Goal: Information Seeking & Learning: Learn about a topic

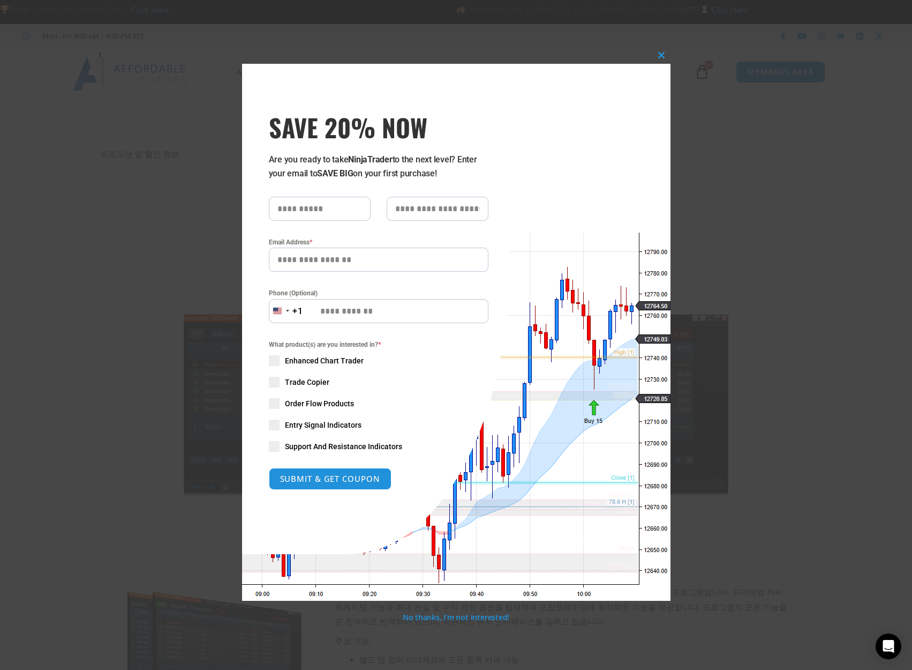
drag, startPoint x: 653, startPoint y: 99, endPoint x: 715, endPoint y: 156, distance: 84.1
click at [715, 156] on div "Close this module SAVE 20% NOW Are you ready to take NinjaTrader to the next le…" at bounding box center [456, 335] width 912 height 670
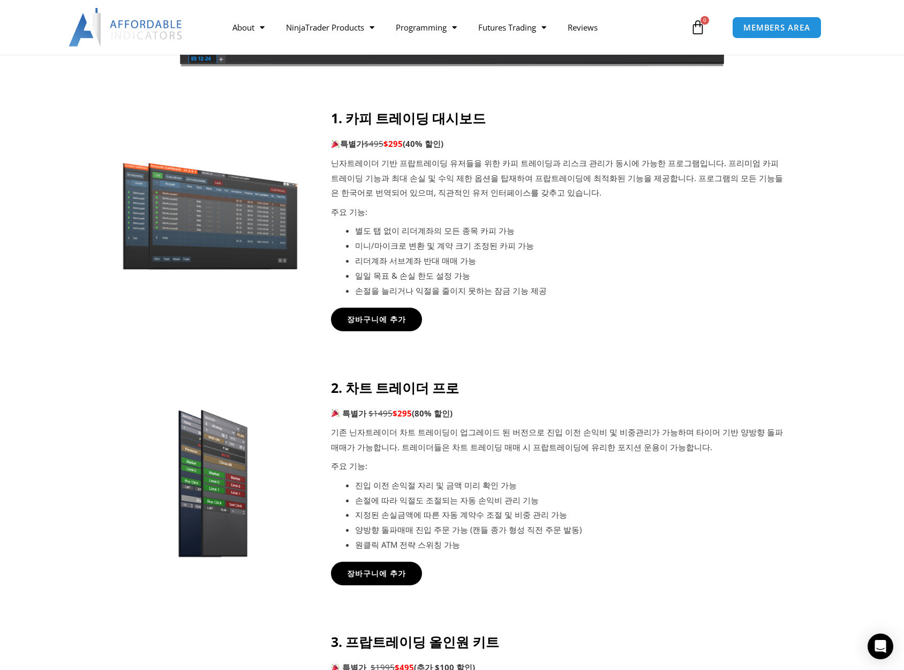
scroll to position [536, 0]
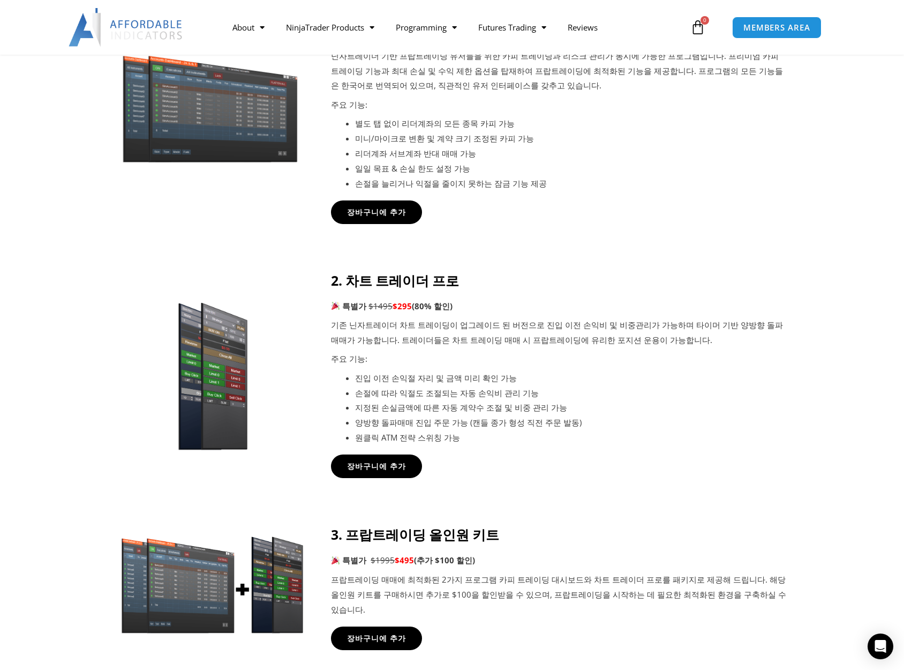
click at [632, 384] on li "진입 이전 손익절 자리 및 금액 미리 확인 가능" at bounding box center [571, 378] width 432 height 15
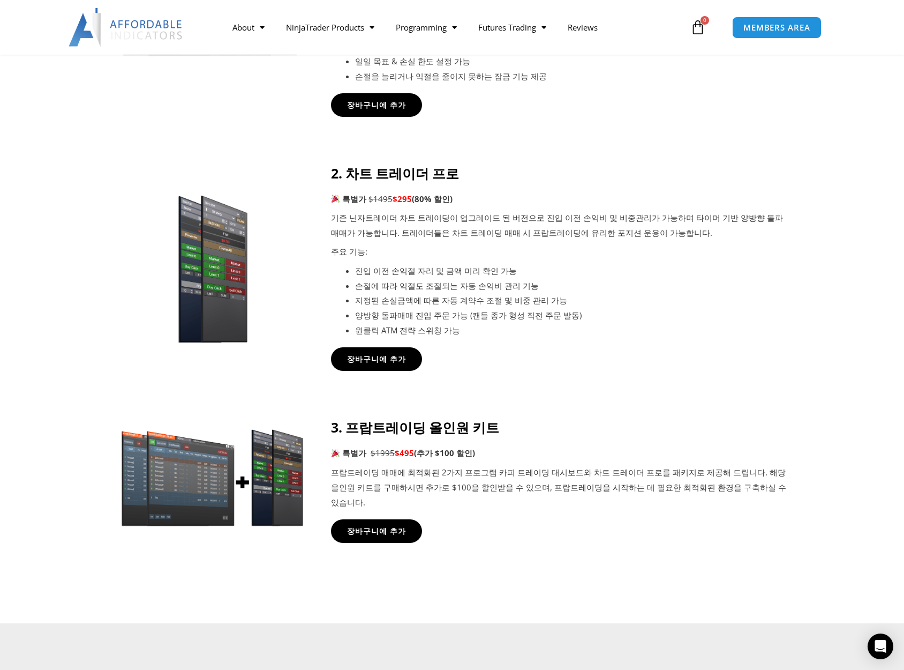
scroll to position [429, 0]
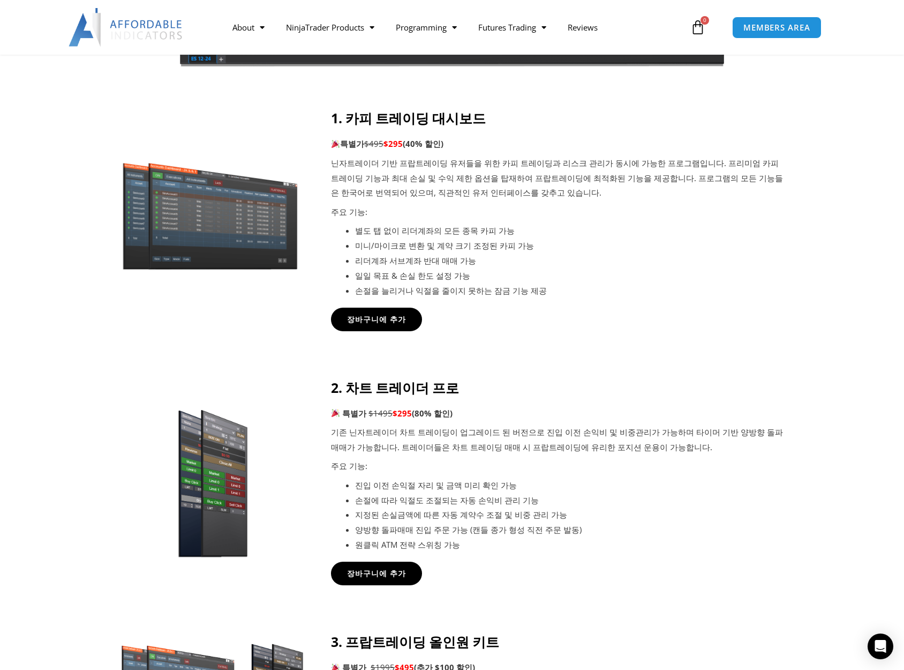
click at [726, 330] on div "장바구니에 추가" at bounding box center [559, 319] width 456 height 24
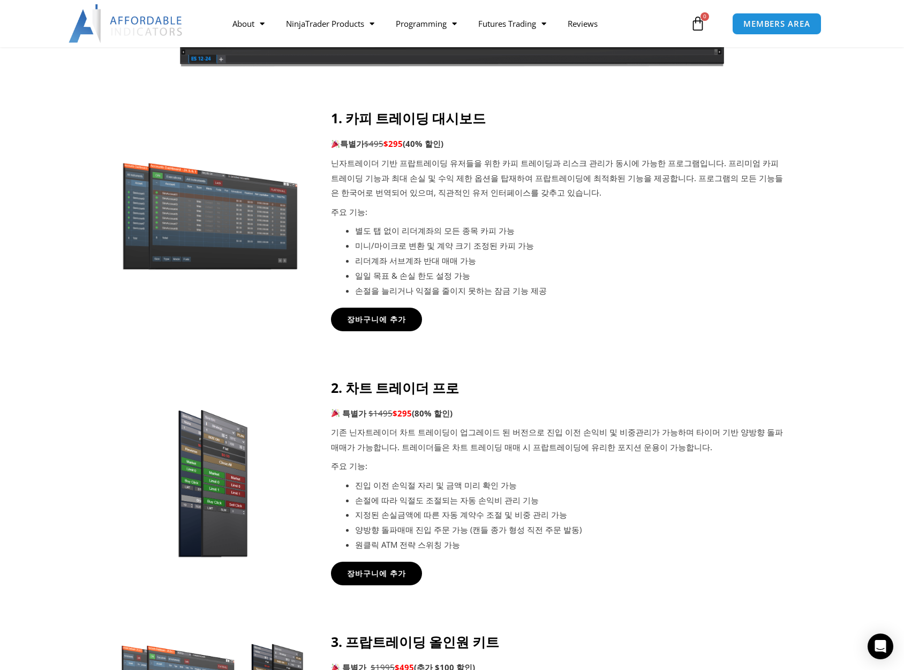
scroll to position [0, 0]
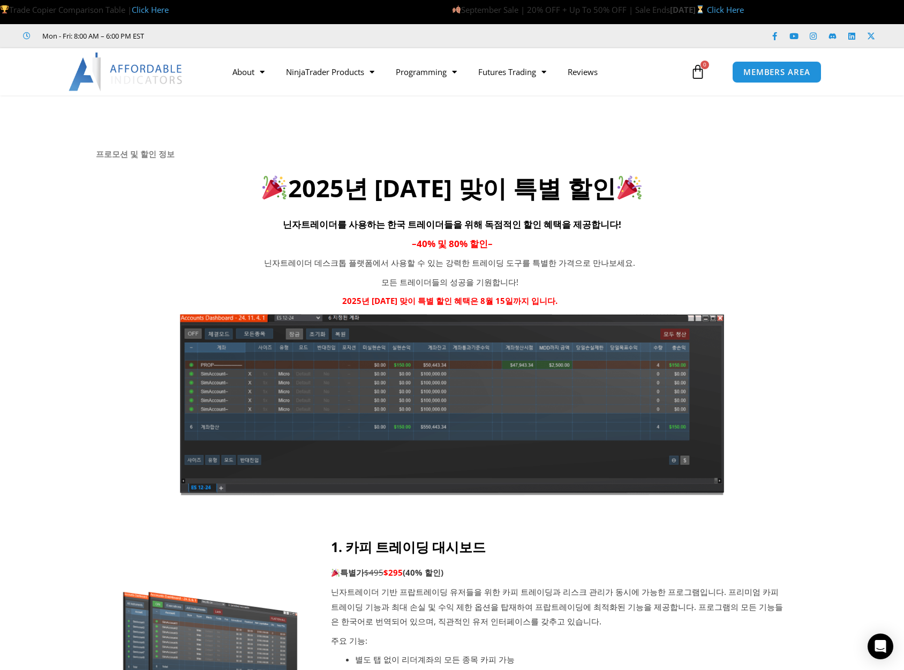
click at [707, 12] on link "Click Here" at bounding box center [725, 9] width 37 height 11
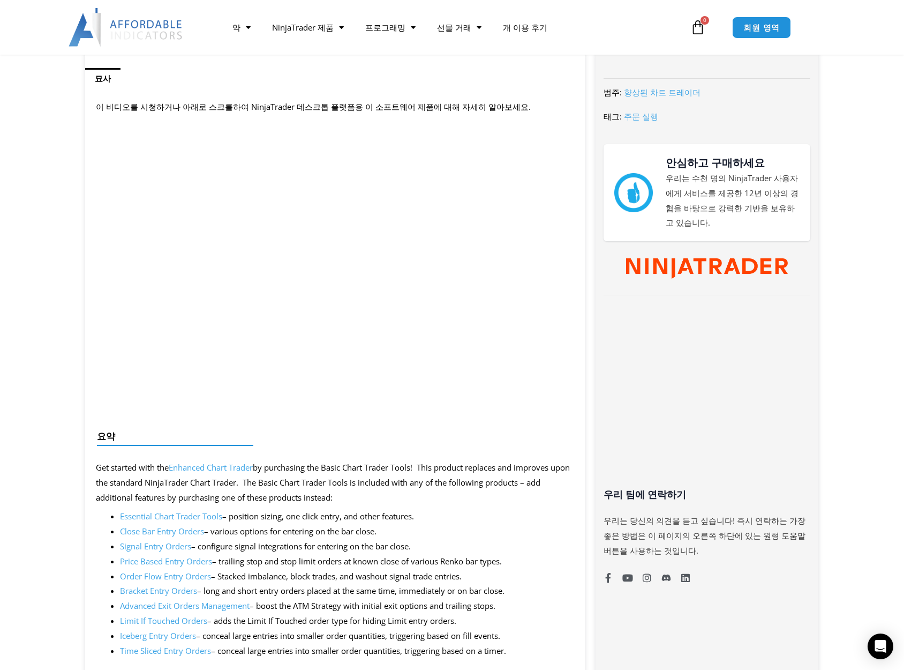
scroll to position [750, 0]
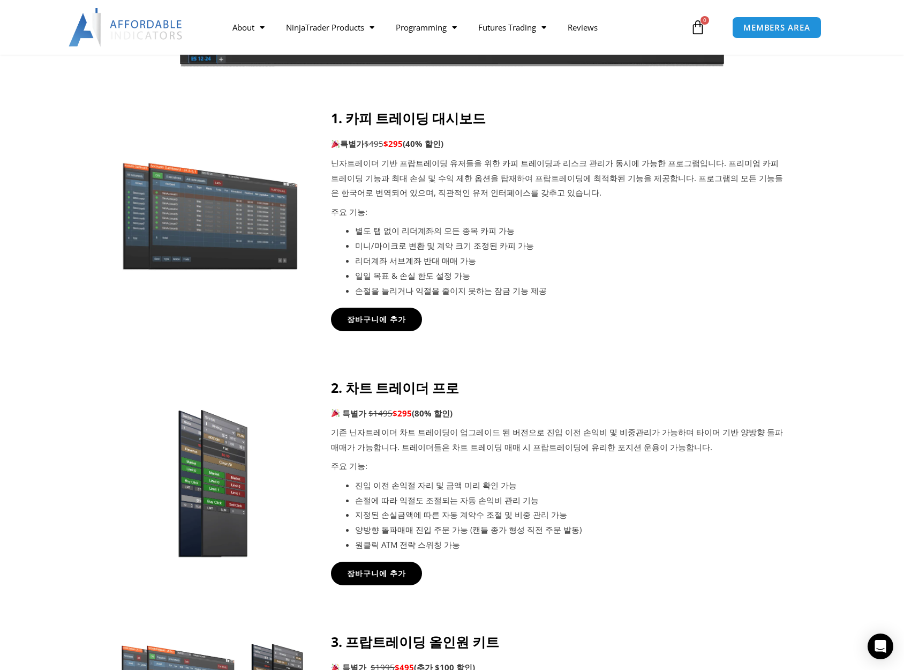
scroll to position [643, 0]
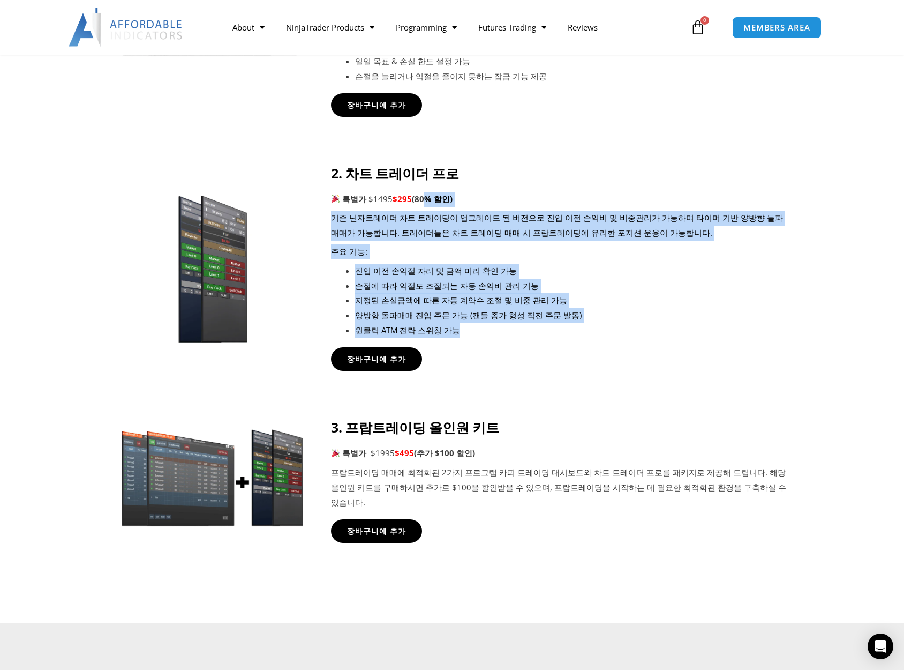
drag, startPoint x: 468, startPoint y: 328, endPoint x: 424, endPoint y: 194, distance: 140.3
click at [424, 194] on div "2. 차트 트레이더 프로 특별가 $1495 $295 (80% 할인) 기존 닌자트레이더 차트 트레이딩이 업그레이드 된 버전으로 진입 이전 손익비…" at bounding box center [559, 251] width 456 height 173
click at [507, 259] on p "주요 기능:" at bounding box center [559, 251] width 456 height 15
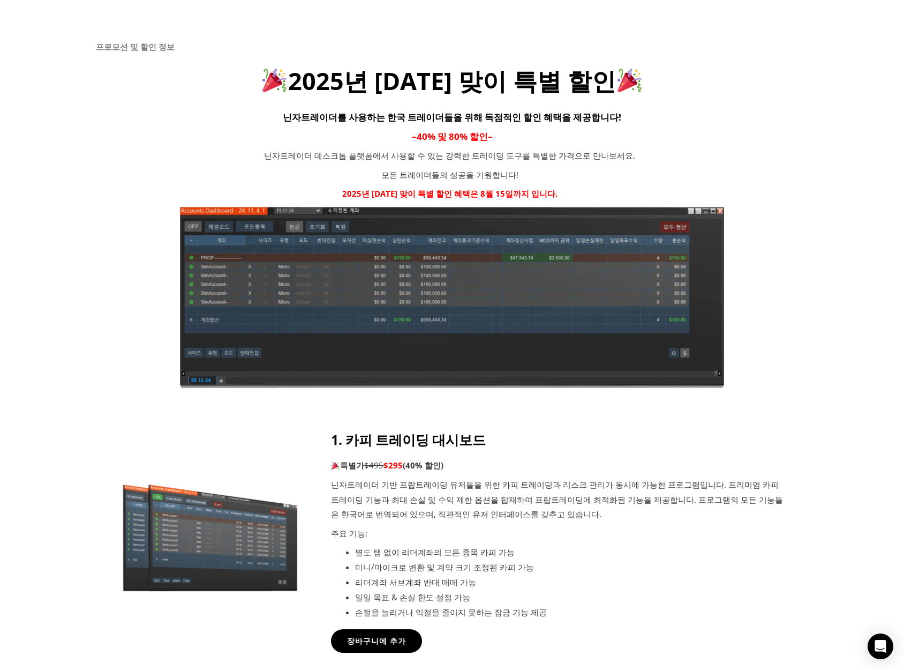
scroll to position [0, 0]
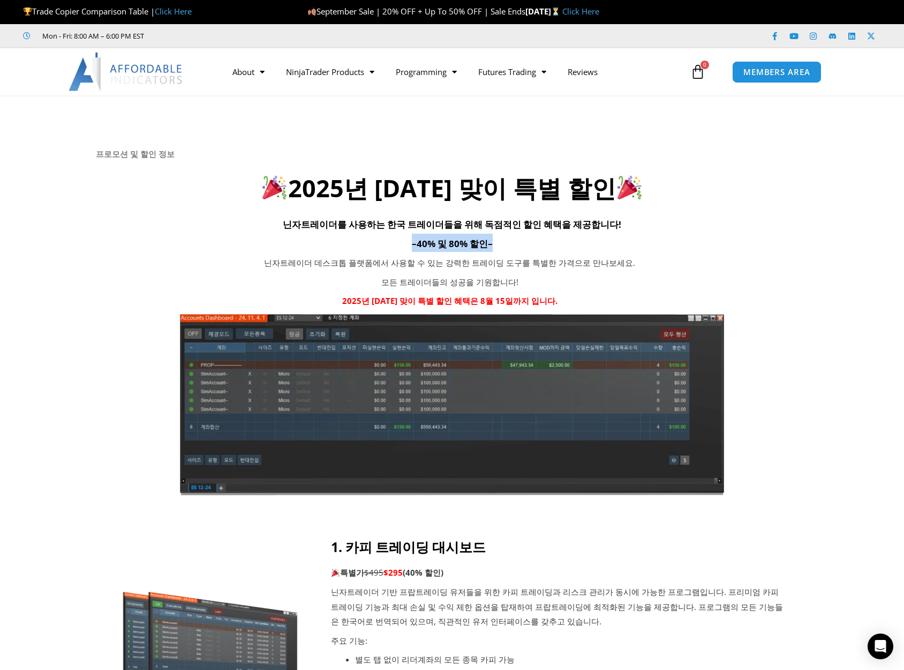
drag, startPoint x: 507, startPoint y: 241, endPoint x: 401, endPoint y: 247, distance: 106.3
click at [401, 247] on h4 "– 40% 및 80% 할인 –" at bounding box center [452, 243] width 712 height 18
copy h4 "– 40% 및 80% 할인 –"
click at [664, 222] on h4 "닌자트레이더를 사용하는 한국 트레이더들을 위해 독점적인 할인 혜택을 제공합니다!" at bounding box center [452, 223] width 712 height 18
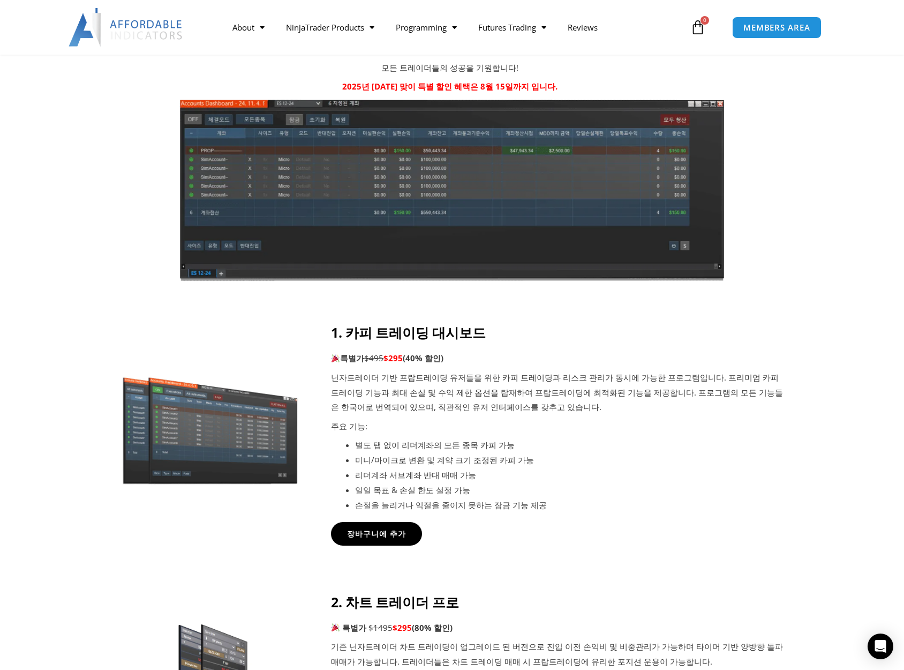
scroll to position [536, 0]
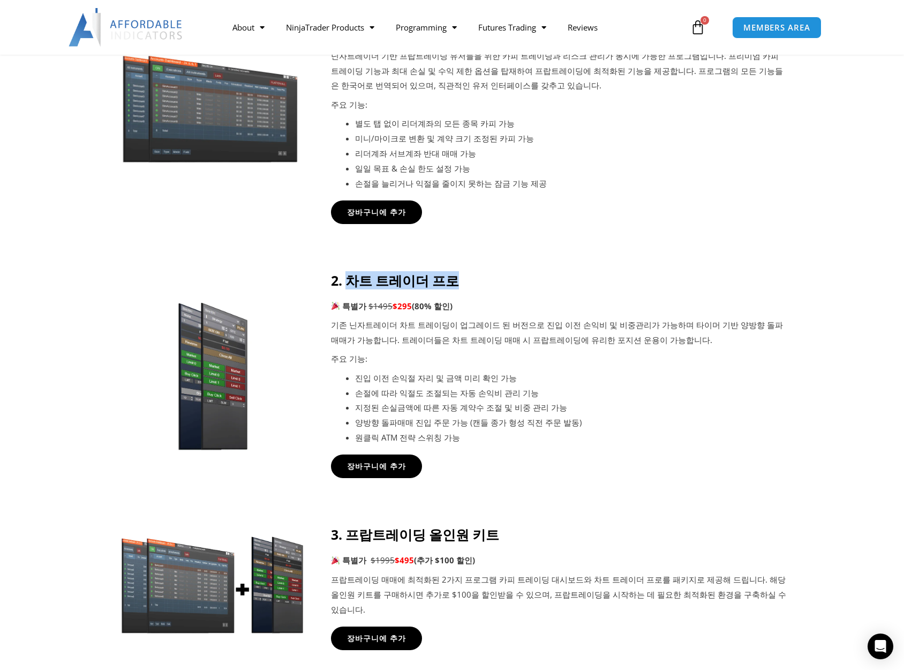
drag, startPoint x: 346, startPoint y: 279, endPoint x: 472, endPoint y: 281, distance: 125.9
click at [472, 281] on h4 "2. 차트 트레이더 프로" at bounding box center [559, 280] width 456 height 16
copy strong "차트 트레이더 프로"
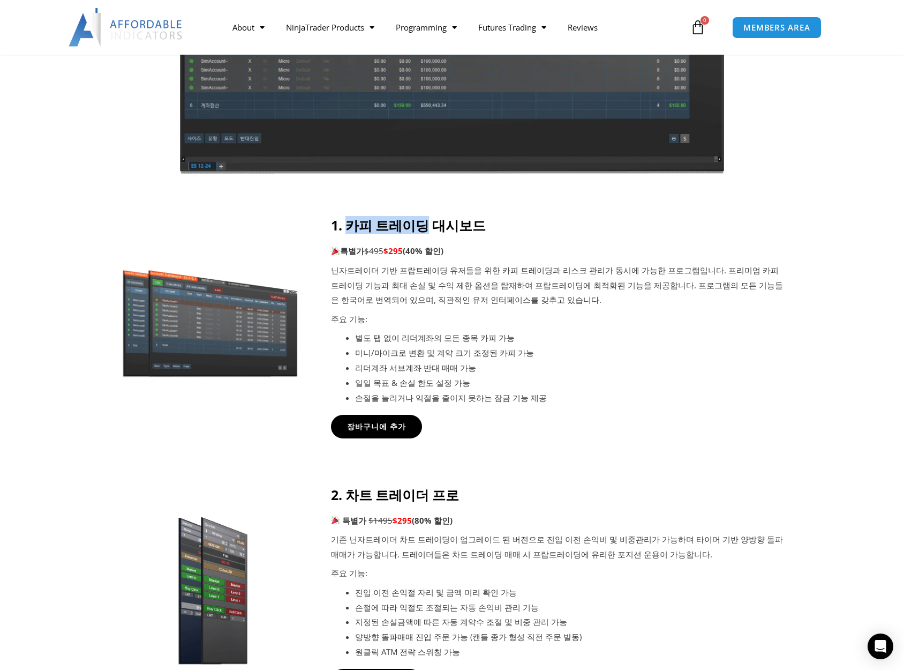
drag, startPoint x: 347, startPoint y: 224, endPoint x: 423, endPoint y: 219, distance: 76.8
click at [423, 219] on strong "1. 카피 트레이딩 대시보드" at bounding box center [408, 225] width 155 height 18
click at [502, 232] on h4 "1. 카피 트레이딩 대시보드" at bounding box center [559, 225] width 456 height 16
drag, startPoint x: 501, startPoint y: 220, endPoint x: 374, endPoint y: 221, distance: 127.0
click at [348, 228] on h4 "1. 카피 트레이딩 대시보드" at bounding box center [559, 225] width 456 height 16
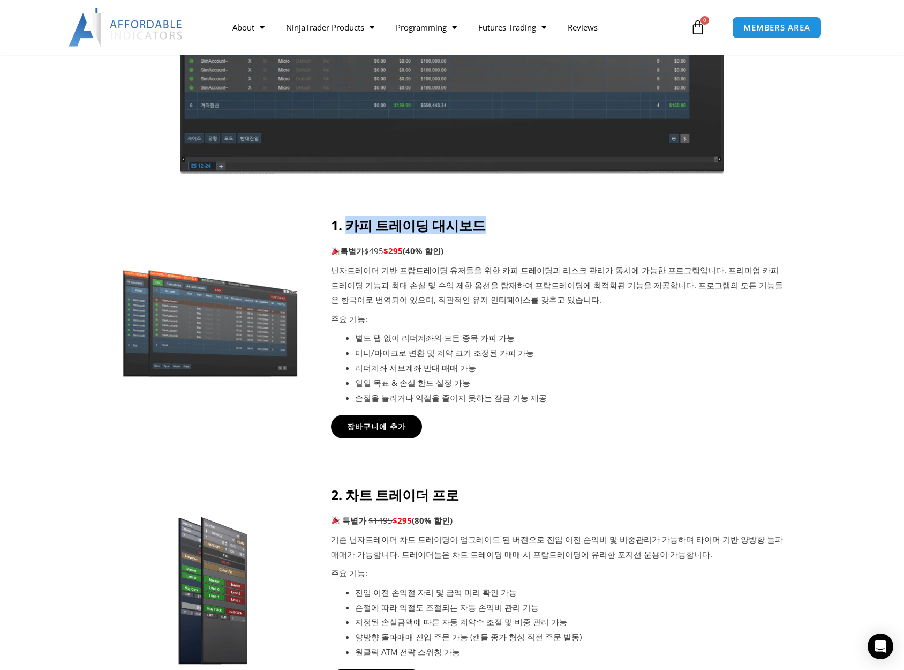
copy strong "카피 트레이딩 대시보드"
click at [543, 231] on h4 "1. 카피 트레이딩 대시보드" at bounding box center [559, 225] width 456 height 16
